Goal: Task Accomplishment & Management: Manage account settings

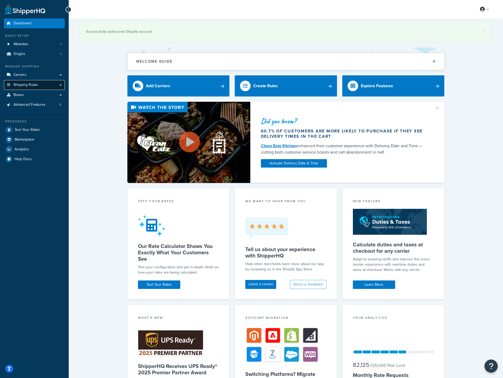
click at [30, 88] on link "Shipping Rules" at bounding box center [34, 85] width 61 height 10
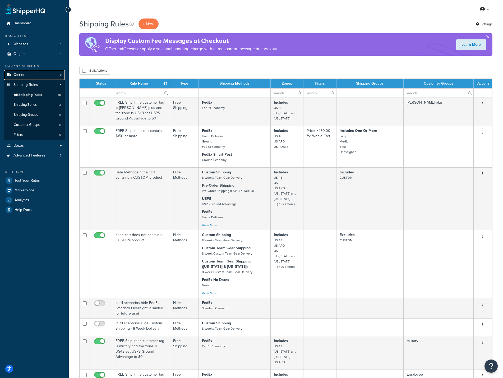
click at [33, 74] on link "Carriers" at bounding box center [34, 75] width 61 height 10
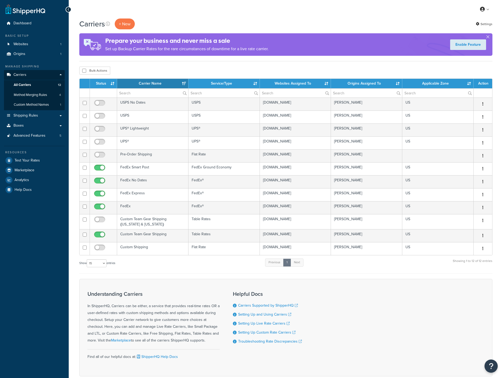
select select "15"
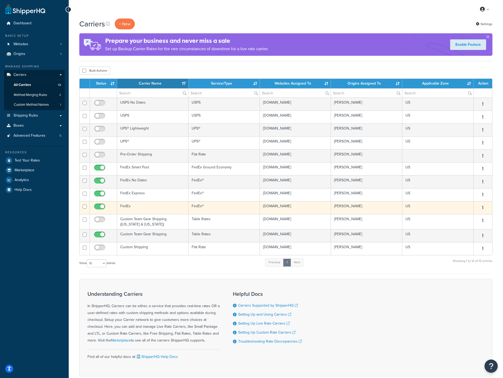
click at [147, 207] on td "FedEx" at bounding box center [152, 207] width 71 height 13
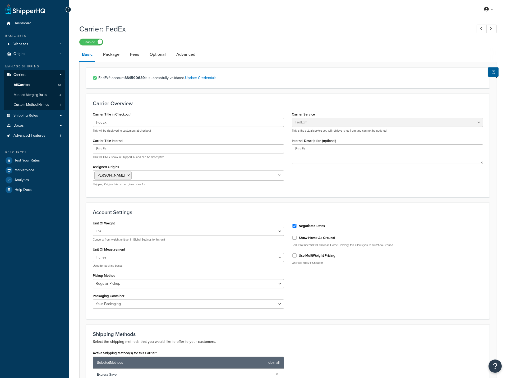
select select "fedEx"
select select "REGULAR_PICKUP"
select select "YOUR_PACKAGING"
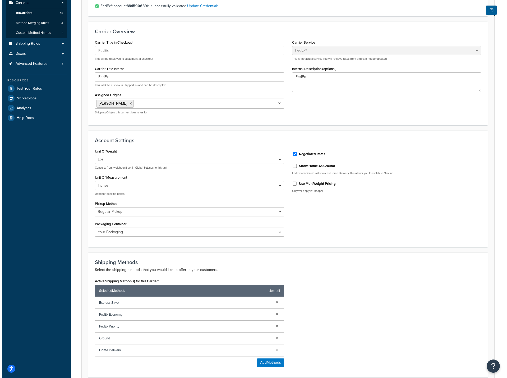
scroll to position [106, 0]
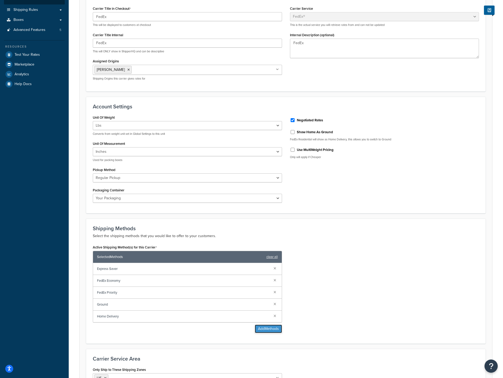
click at [270, 330] on button "Add Methods" at bounding box center [268, 328] width 27 height 8
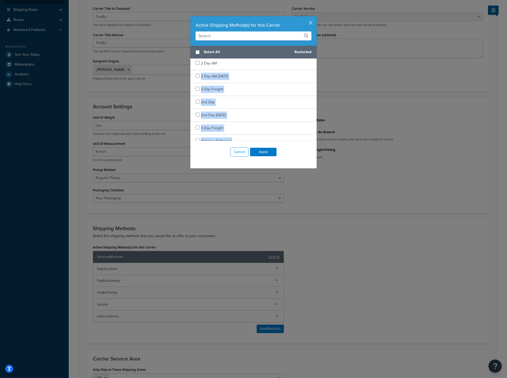
scroll to position [0, 0]
drag, startPoint x: 236, startPoint y: 135, endPoint x: 193, endPoint y: 65, distance: 82.4
click at [193, 65] on div "Select All 6 selected 1 Day Freight 2 Day AM 2 Day AM Saturday 2 Day Freight 2n…" at bounding box center [253, 93] width 126 height 95
copy div "1 Day Freight 2 Day AM 2 Day AM Saturday 2 Day Freight 2nd Day 2nd Day Saturday…"
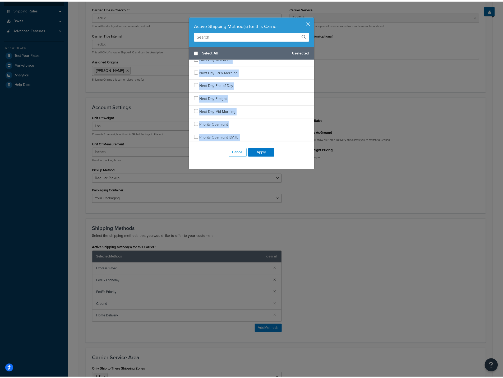
scroll to position [461, 0]
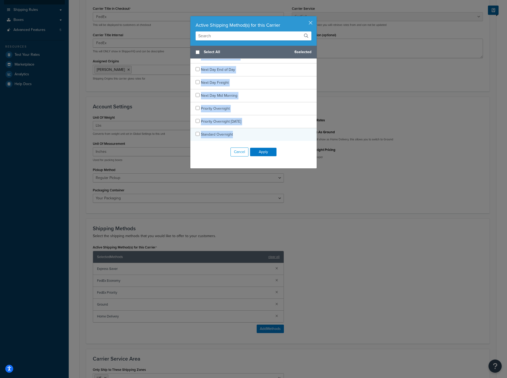
click at [257, 135] on div "Standard Overnight" at bounding box center [253, 134] width 126 height 13
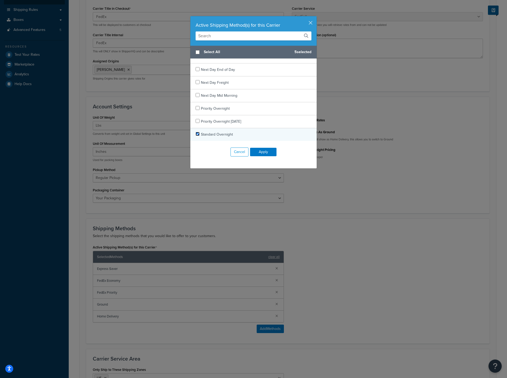
click at [196, 134] on input "checkbox" at bounding box center [198, 134] width 4 height 4
checkbox input "true"
click at [259, 152] on button "Apply" at bounding box center [263, 152] width 26 height 8
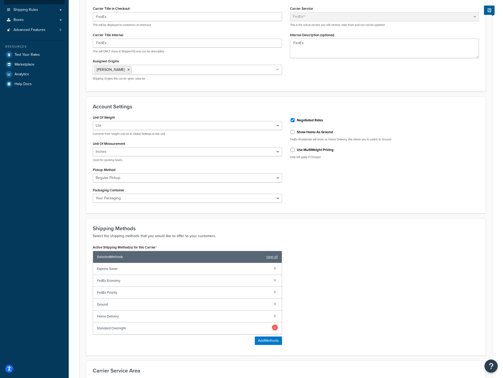
click at [275, 327] on link at bounding box center [275, 327] width 6 height 6
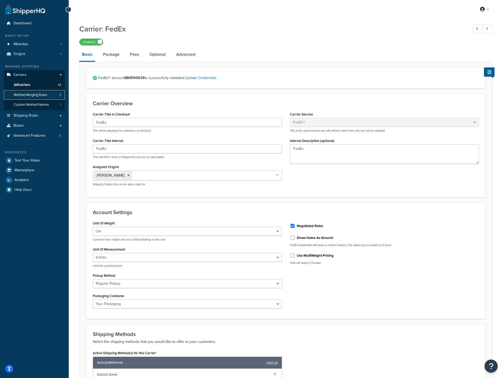
click at [24, 94] on span "Method Merging Rules" at bounding box center [30, 95] width 33 height 4
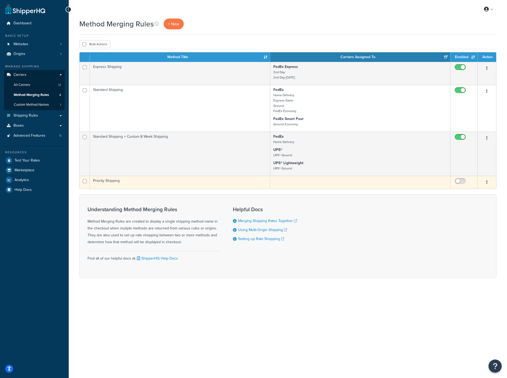
click at [126, 182] on td "Priority Shipping" at bounding box center [180, 182] width 180 height 13
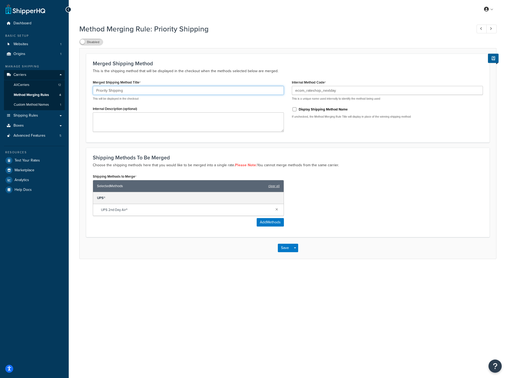
drag, startPoint x: 128, startPoint y: 90, endPoint x: 88, endPoint y: 90, distance: 40.4
click at [88, 90] on div "Merged Shipping Method This is the shipping method that will be displayed in th…" at bounding box center [287, 98] width 403 height 89
click at [265, 224] on button "Add Methods" at bounding box center [270, 222] width 27 height 8
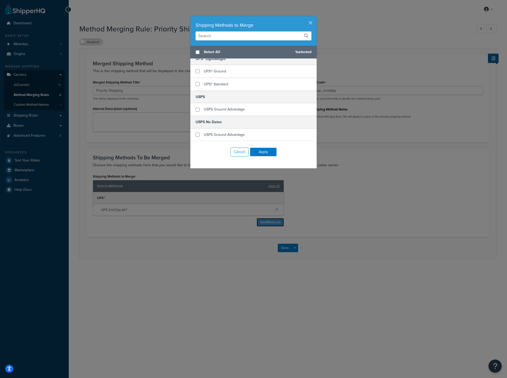
scroll to position [326, 0]
click at [239, 153] on button "Cancel" at bounding box center [239, 151] width 18 height 9
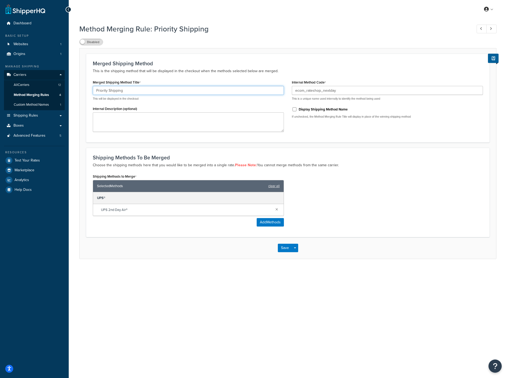
paste input "Expedited"
type input "Expedited Shipping"
click at [278, 209] on link at bounding box center [277, 209] width 6 height 6
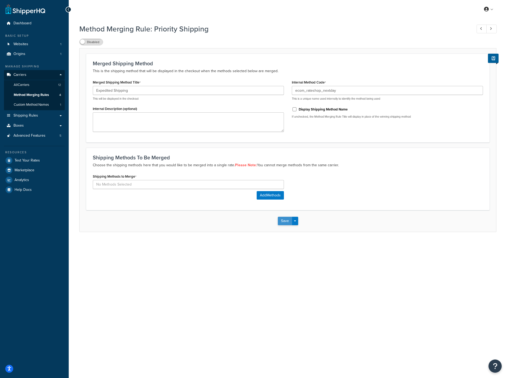
click at [282, 220] on button "Save" at bounding box center [285, 221] width 14 height 8
click at [268, 201] on button "Add Methods" at bounding box center [270, 201] width 27 height 8
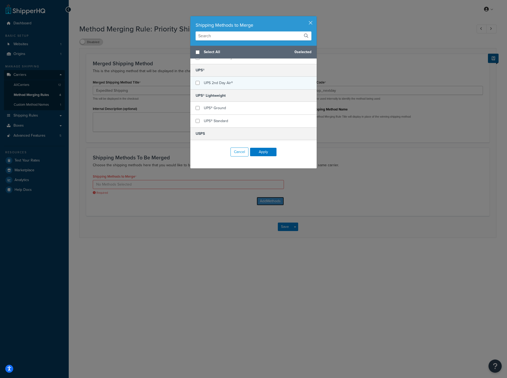
scroll to position [291, 0]
checkbox input "true"
click at [206, 83] on span "UPS 2nd Day Air®" at bounding box center [218, 81] width 29 height 6
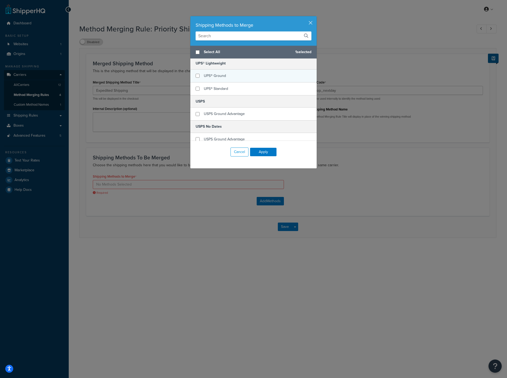
scroll to position [326, 0]
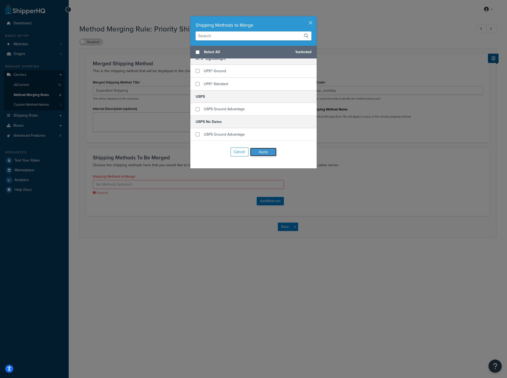
click at [262, 152] on button "Apply" at bounding box center [263, 152] width 26 height 8
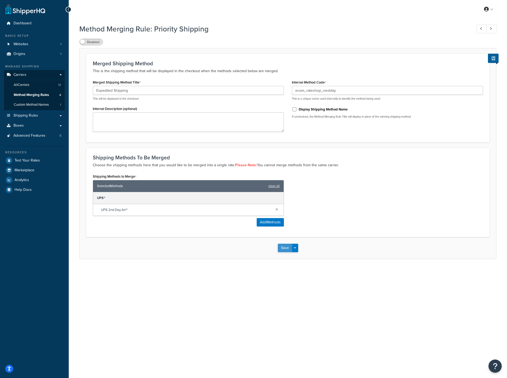
click at [286, 249] on button "Save" at bounding box center [285, 248] width 14 height 8
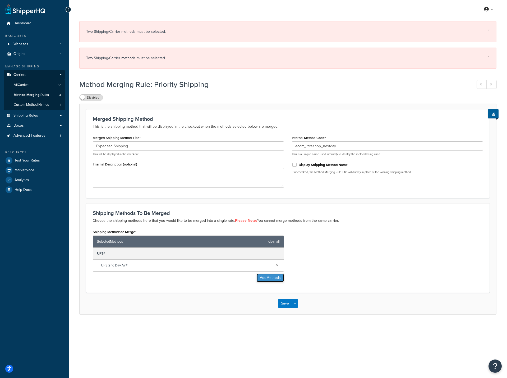
click at [269, 277] on button "Add Methods" at bounding box center [270, 277] width 27 height 8
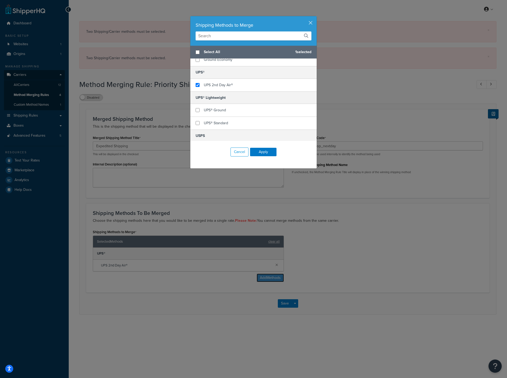
scroll to position [291, 0]
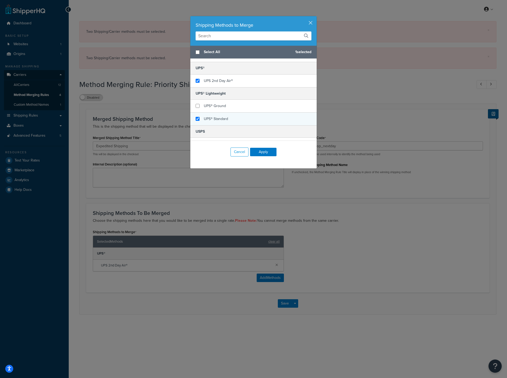
checkbox input "true"
click at [215, 118] on span "UPS® Standard" at bounding box center [216, 119] width 24 height 6
click at [263, 153] on button "Apply" at bounding box center [263, 152] width 26 height 8
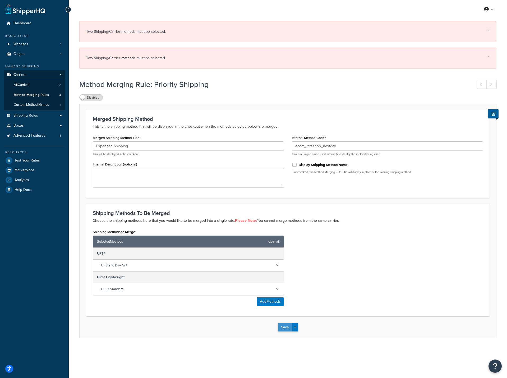
click at [282, 329] on button "Save" at bounding box center [285, 327] width 14 height 8
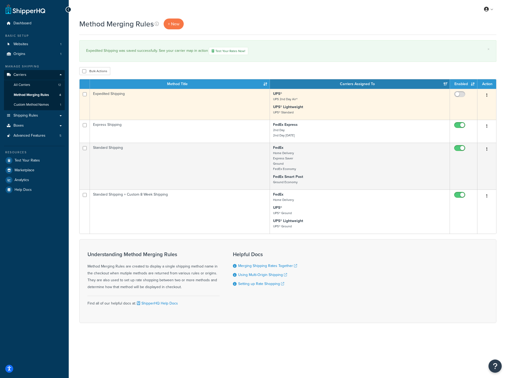
click at [136, 100] on td "Expedited Shipping" at bounding box center [180, 104] width 180 height 31
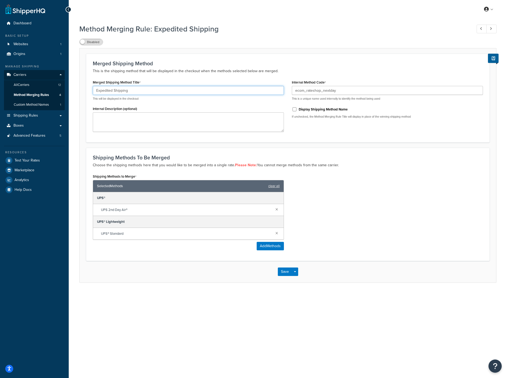
drag, startPoint x: 113, startPoint y: 90, endPoint x: 84, endPoint y: 89, distance: 28.8
click at [84, 89] on form "Merged Shipping Method This is the shipping method that will be displayed in th…" at bounding box center [288, 168] width 416 height 229
type input "Overnight Shipping"
click at [286, 269] on button "Save" at bounding box center [285, 271] width 14 height 8
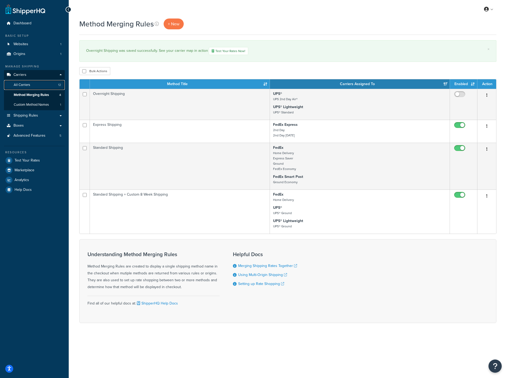
click at [21, 84] on span "All Carriers" at bounding box center [22, 85] width 16 height 4
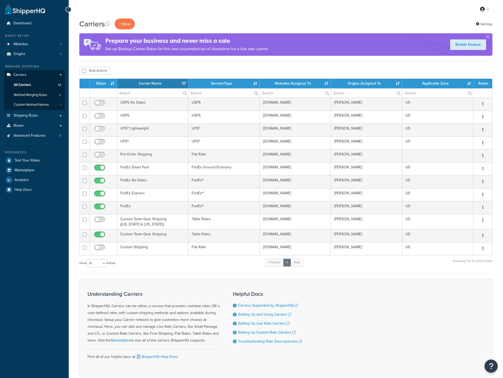
select select "15"
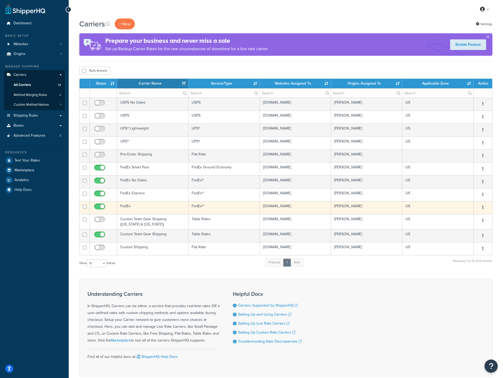
click at [143, 206] on td "FedEx" at bounding box center [152, 207] width 71 height 13
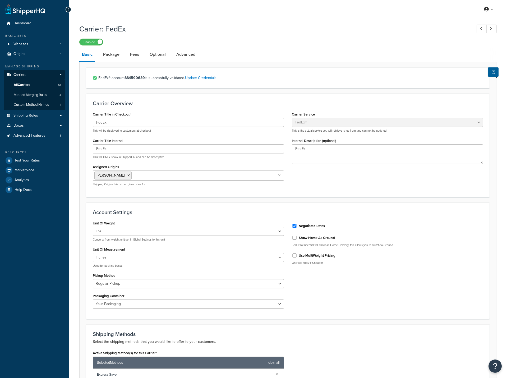
select select "fedEx"
select select "REGULAR_PICKUP"
select select "YOUR_PACKAGING"
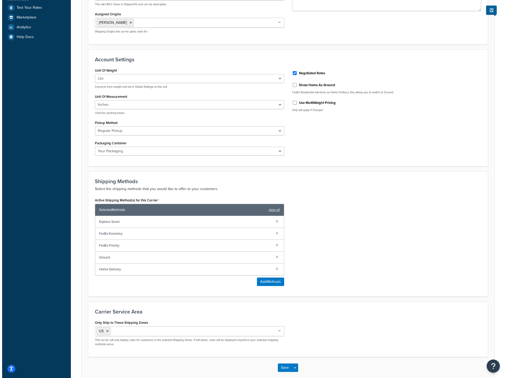
scroll to position [159, 0]
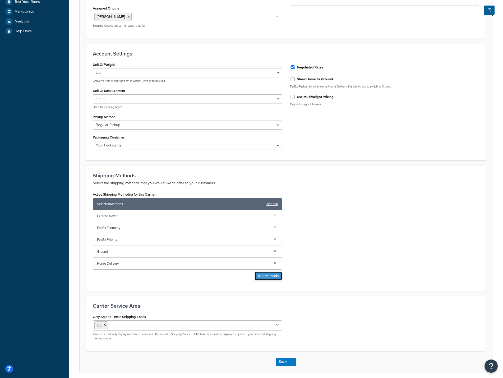
click at [272, 278] on button "Add Methods" at bounding box center [268, 276] width 27 height 8
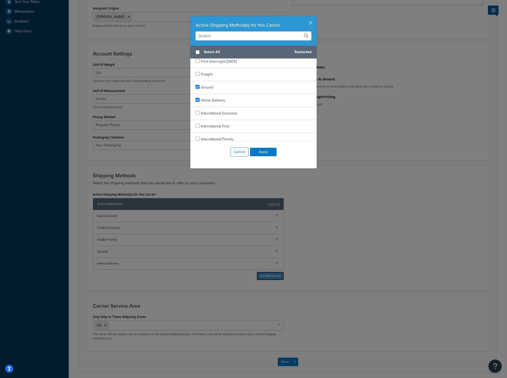
scroll to position [461, 0]
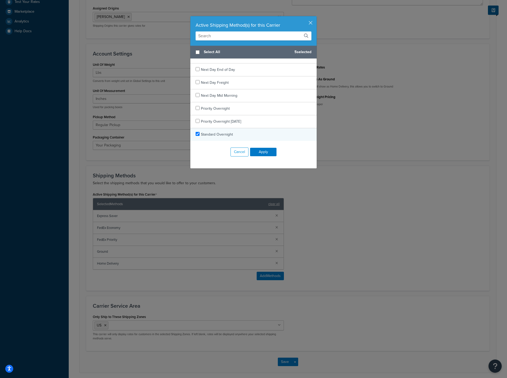
checkbox input "true"
click at [223, 134] on span "Standard Overnight" at bounding box center [217, 135] width 32 height 6
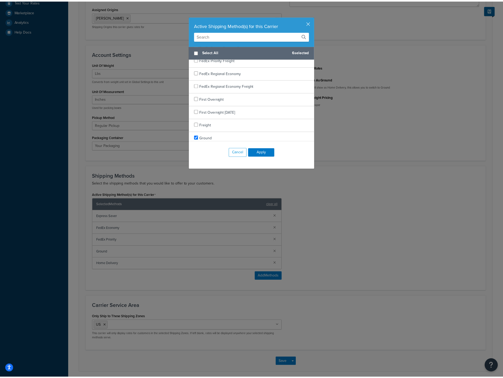
scroll to position [250, 0]
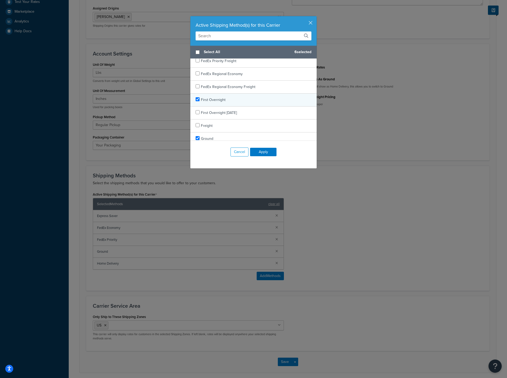
checkbox input "true"
click at [219, 100] on span "First Overnight" at bounding box center [213, 100] width 25 height 6
click at [265, 154] on button "Apply" at bounding box center [263, 152] width 26 height 8
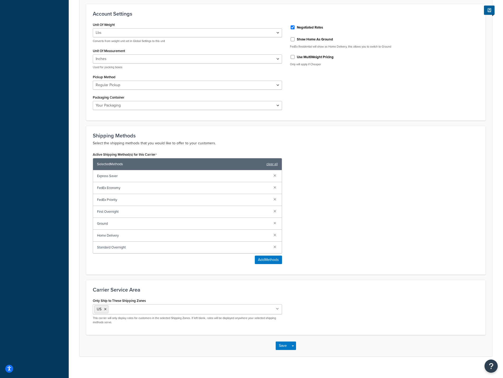
scroll to position [204, 0]
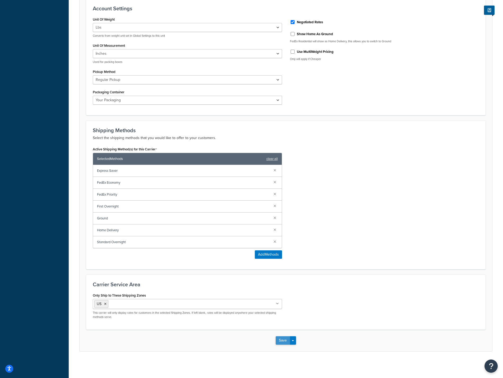
click at [279, 337] on button "Save" at bounding box center [283, 340] width 14 height 8
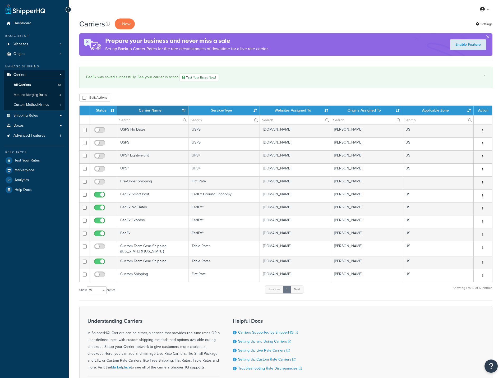
select select "15"
click at [26, 94] on span "Method Merging Rules" at bounding box center [30, 95] width 33 height 4
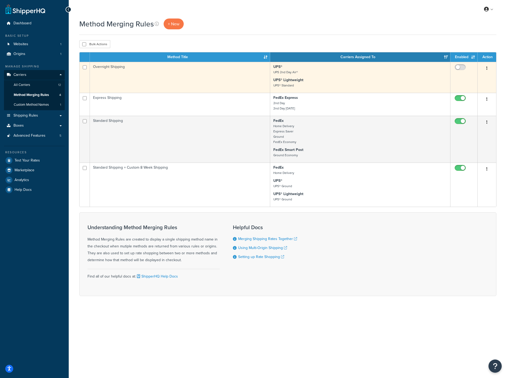
click at [140, 74] on td "Overnight Shipping" at bounding box center [180, 77] width 180 height 31
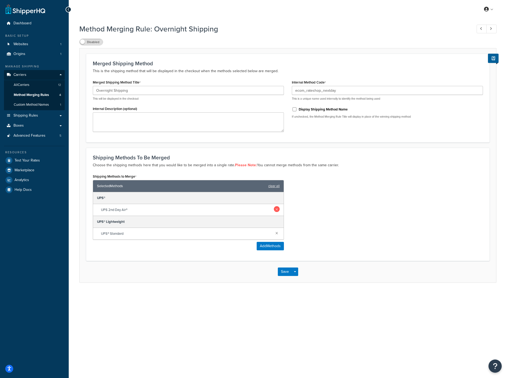
click at [276, 209] on link at bounding box center [277, 209] width 6 height 6
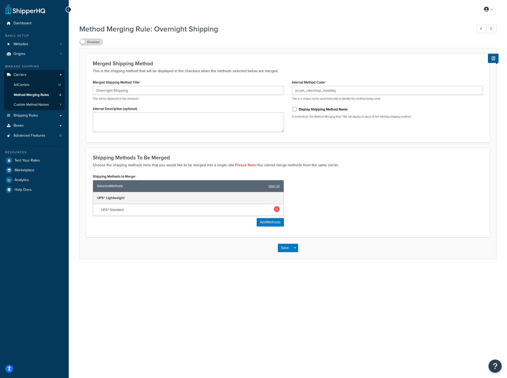
click at [276, 211] on link at bounding box center [277, 209] width 6 height 6
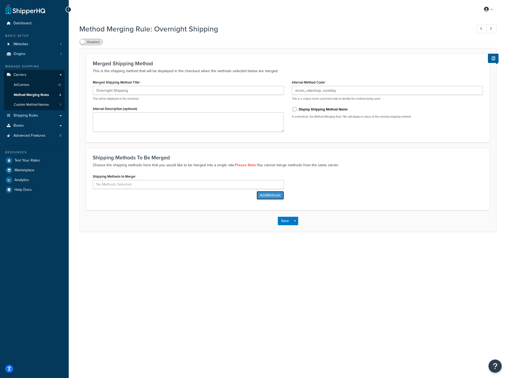
click at [270, 196] on button "Add Methods" at bounding box center [270, 195] width 27 height 8
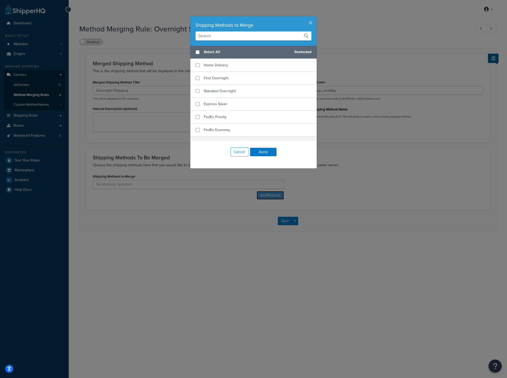
scroll to position [140, 0]
checkbox input "true"
click at [221, 91] on span "Standard Overnight" at bounding box center [220, 92] width 32 height 6
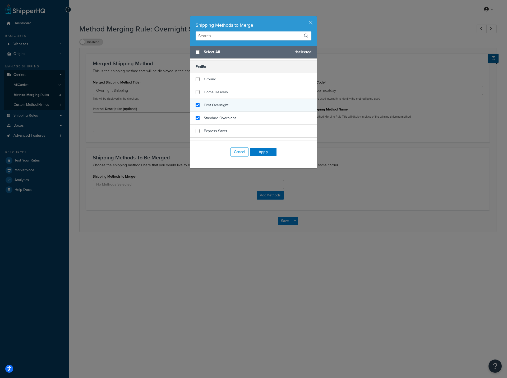
checkbox input "true"
click at [218, 103] on span "First Overnight" at bounding box center [216, 105] width 25 height 6
click at [262, 153] on button "Apply" at bounding box center [263, 152] width 26 height 8
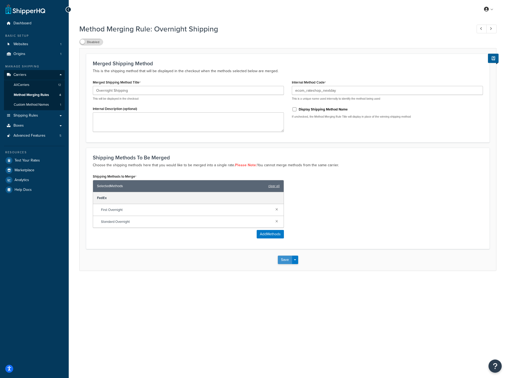
click at [283, 261] on button "Save" at bounding box center [285, 260] width 14 height 8
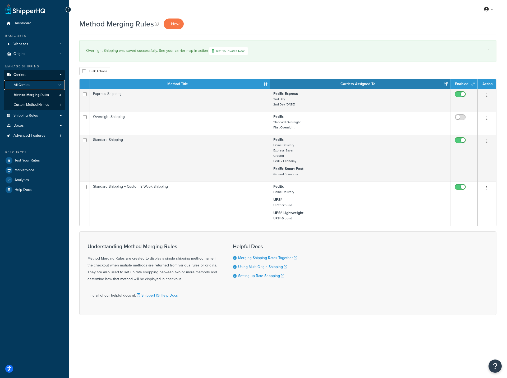
click at [26, 83] on span "All Carriers" at bounding box center [22, 85] width 16 height 4
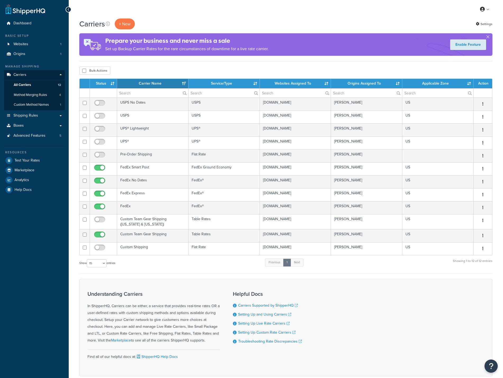
select select "15"
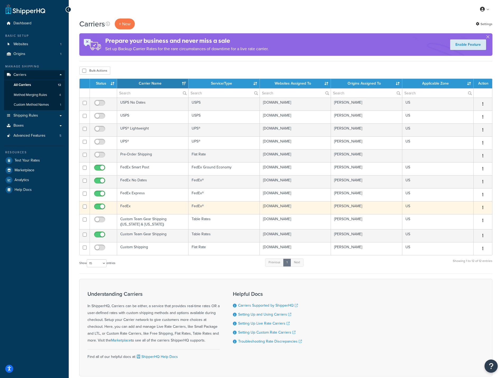
click at [153, 208] on td "FedEx" at bounding box center [152, 207] width 71 height 13
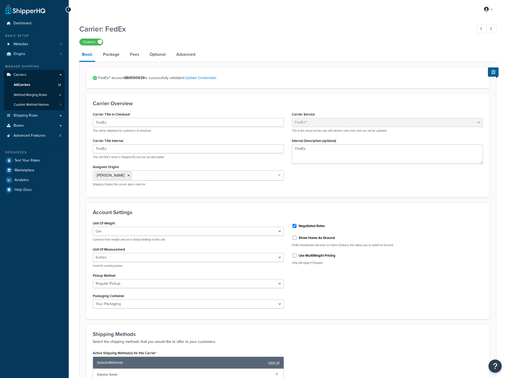
select select "fedEx"
select select "REGULAR_PICKUP"
select select "YOUR_PACKAGING"
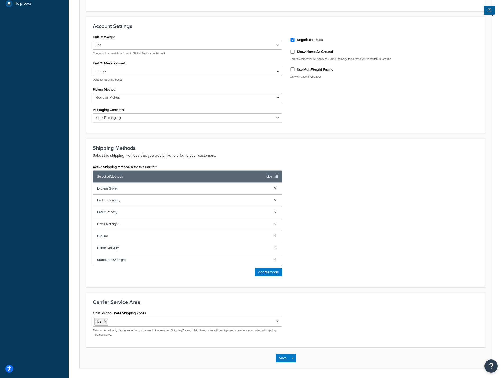
scroll to position [204, 0]
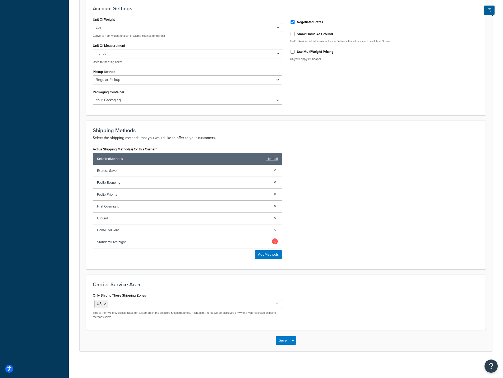
click at [274, 240] on link at bounding box center [275, 241] width 6 height 6
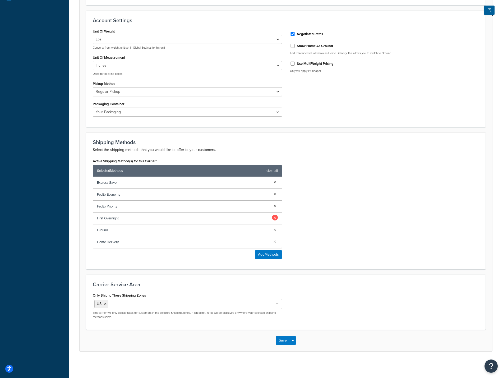
click at [275, 217] on link at bounding box center [275, 218] width 6 height 6
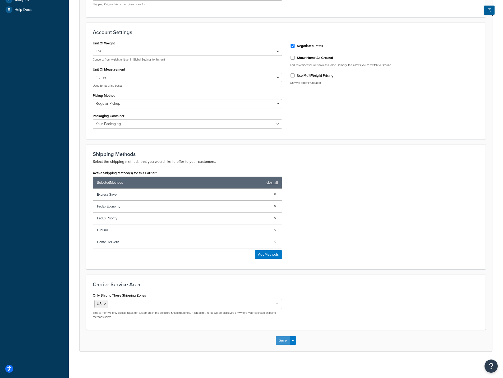
click at [281, 340] on button "Save" at bounding box center [283, 340] width 14 height 8
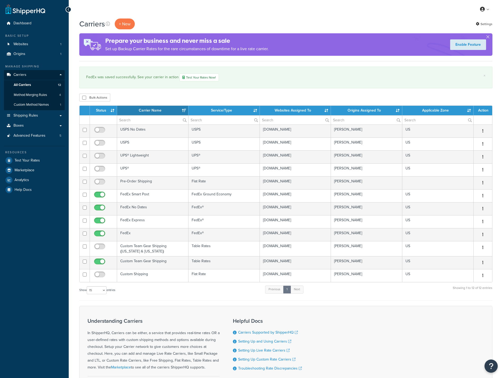
select select "15"
click at [31, 96] on span "Method Merging Rules" at bounding box center [30, 95] width 33 height 4
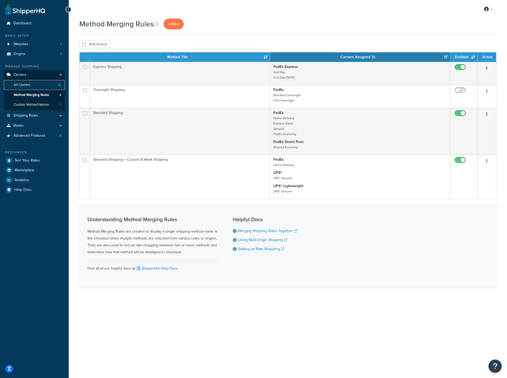
click at [23, 85] on span "All Carriers" at bounding box center [22, 85] width 16 height 4
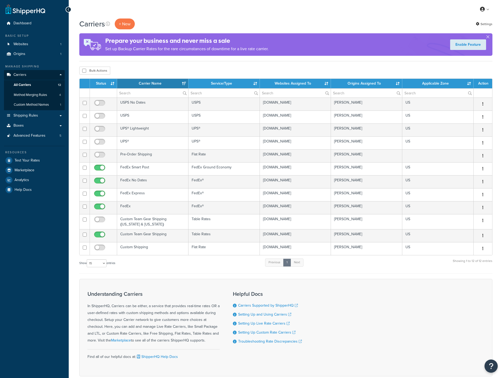
select select "15"
click at [23, 95] on span "Method Merging Rules" at bounding box center [30, 95] width 33 height 4
